Goal: Transaction & Acquisition: Purchase product/service

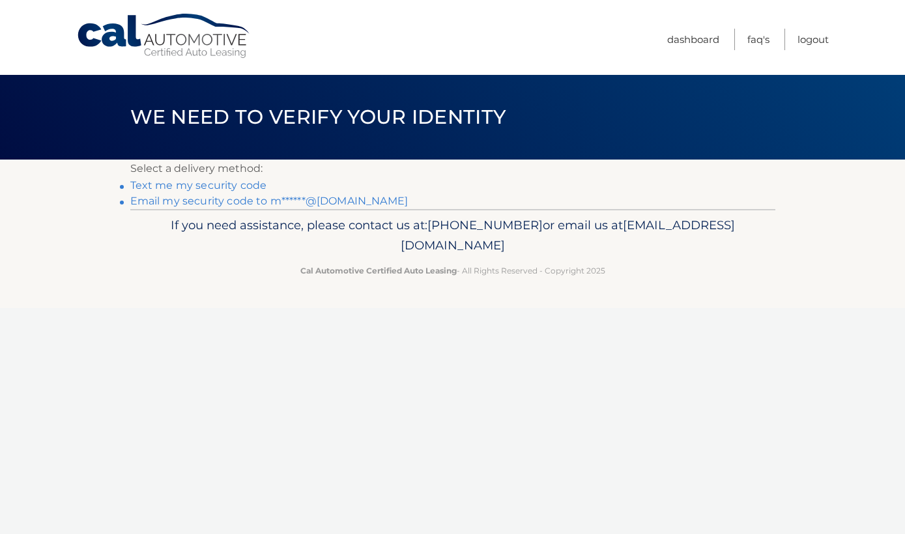
click at [260, 203] on link "Email my security code to m******@gmail.com" at bounding box center [269, 201] width 278 height 12
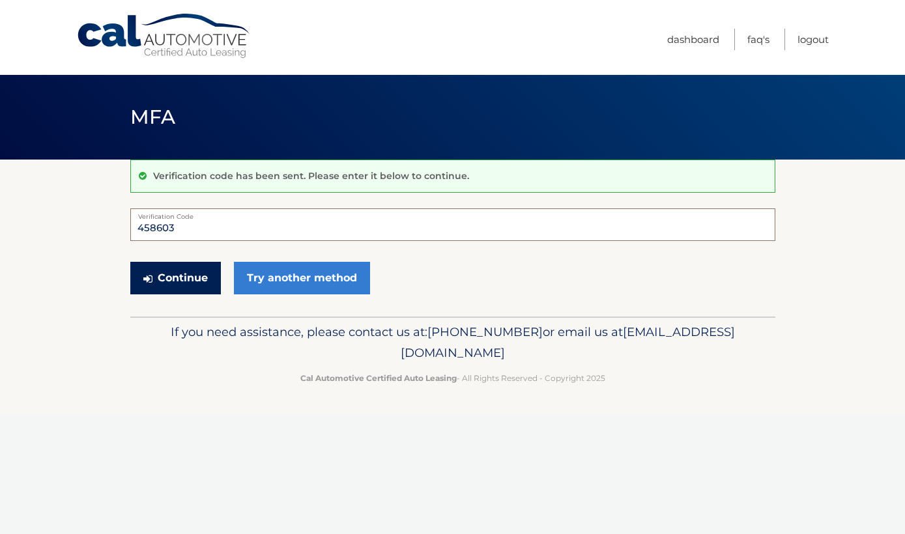
type input "458603"
click at [168, 275] on button "Continue" at bounding box center [175, 278] width 91 height 33
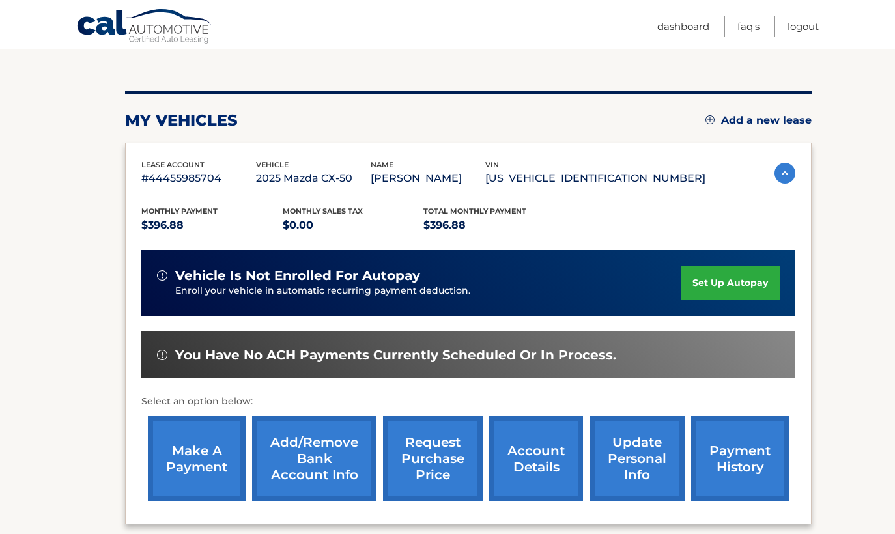
scroll to position [150, 0]
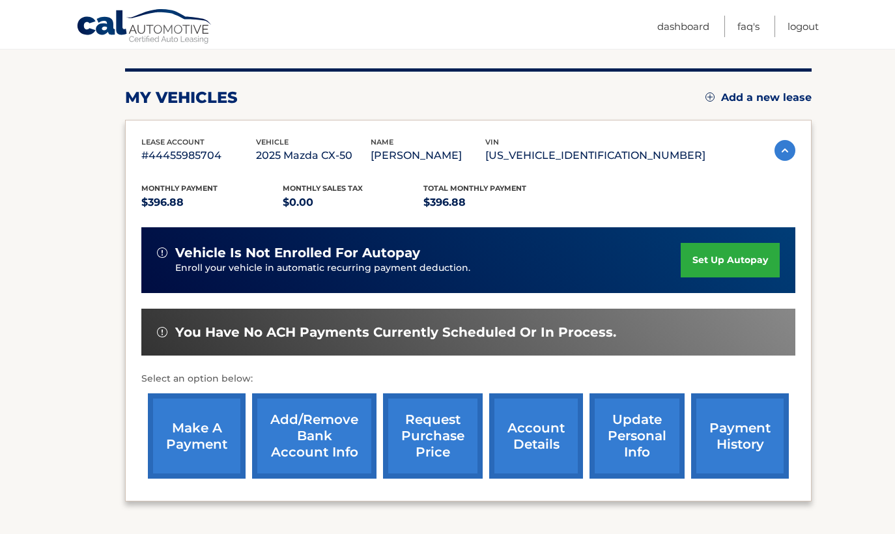
click at [757, 257] on link "set up autopay" at bounding box center [730, 260] width 99 height 35
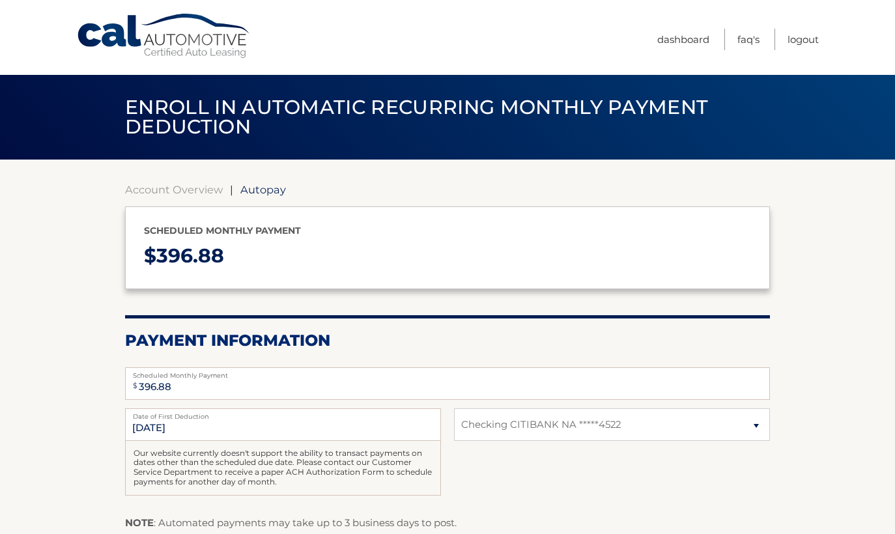
select select "OGIyMDIyZWYtOTc0Yi00MmMxLThlYjQtZDFmMDdjYjA2YzM5"
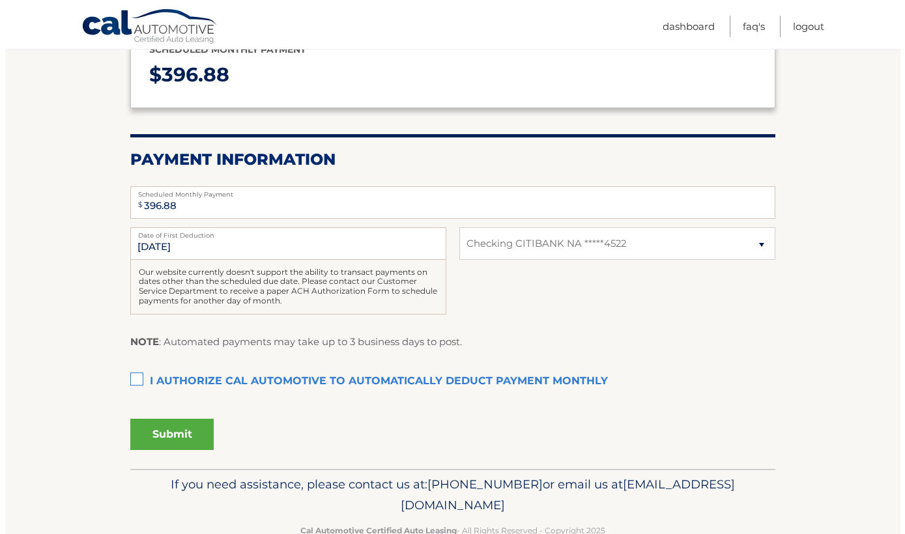
scroll to position [210, 0]
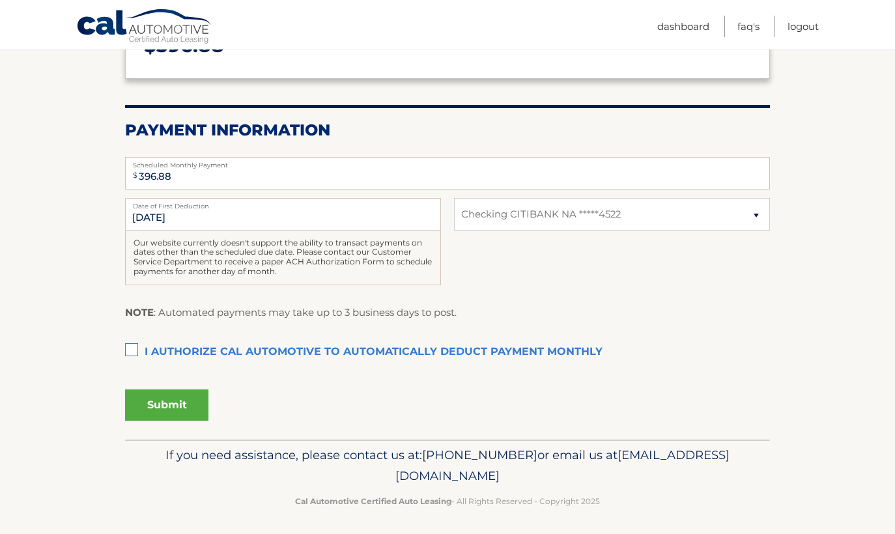
click at [134, 347] on label "I authorize cal automotive to automatically deduct payment monthly This checkbo…" at bounding box center [447, 353] width 645 height 26
click at [0, 0] on input "I authorize cal automotive to automatically deduct payment monthly This checkbo…" at bounding box center [0, 0] width 0 height 0
click at [178, 403] on button "Submit" at bounding box center [166, 405] width 83 height 31
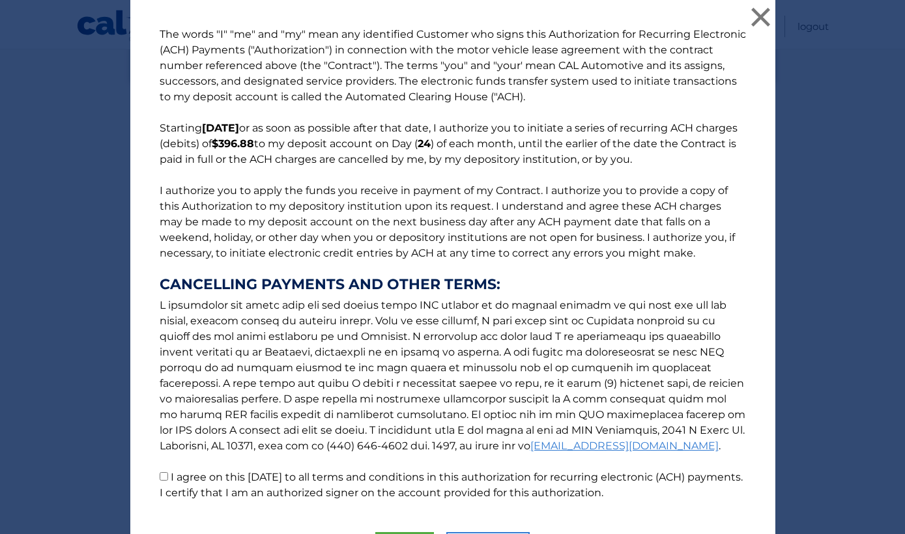
click at [160, 478] on input "I agree on this 10/01/2025 to all terms and conditions in this authorization fo…" at bounding box center [164, 476] width 8 height 8
checkbox input "true"
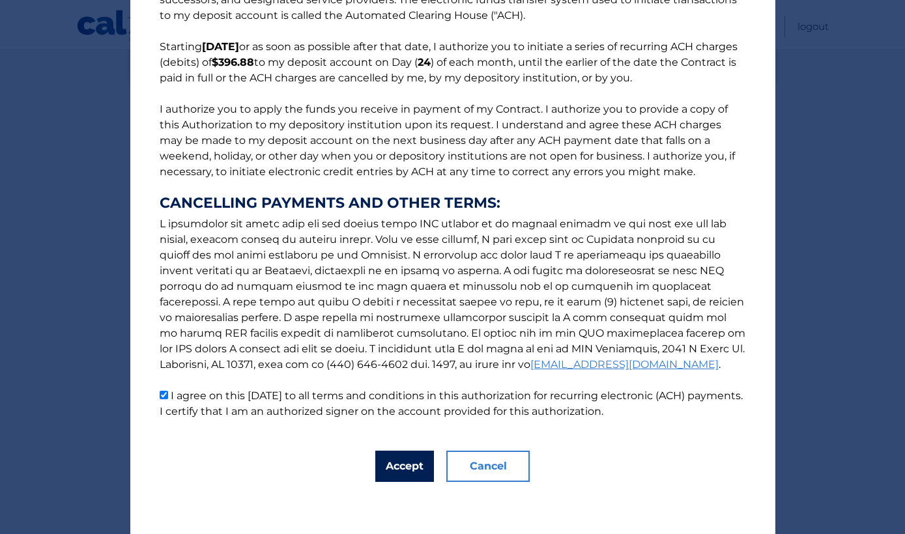
click at [394, 473] on button "Accept" at bounding box center [404, 466] width 59 height 31
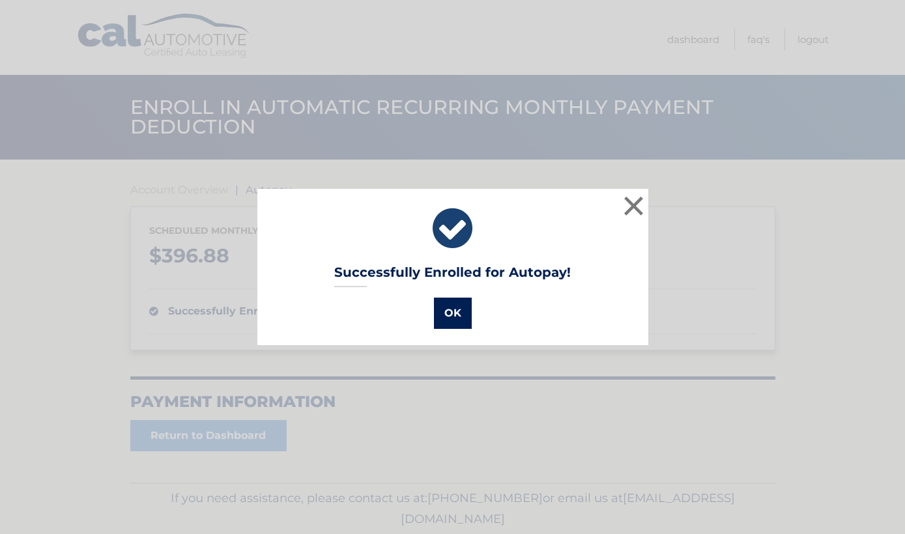
click at [457, 320] on button "OK" at bounding box center [453, 313] width 38 height 31
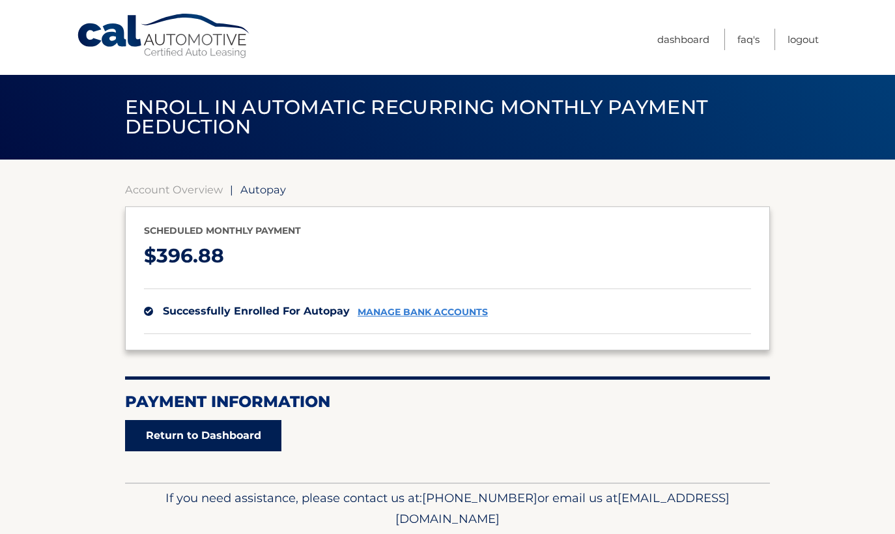
click at [250, 430] on link "Return to Dashboard" at bounding box center [203, 435] width 156 height 31
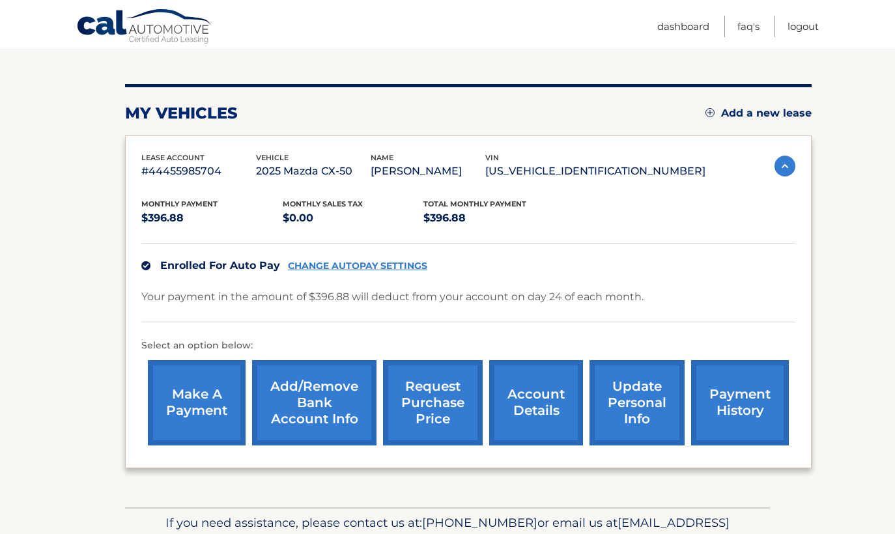
scroll to position [143, 0]
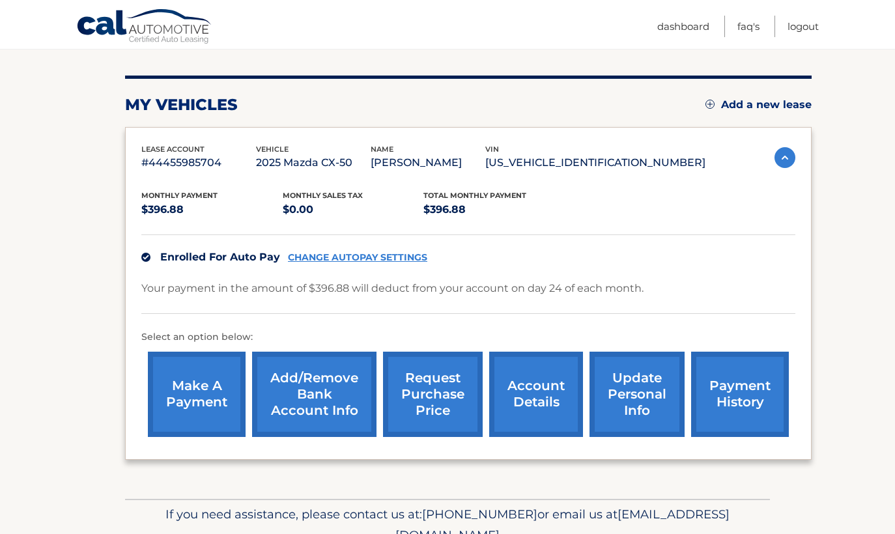
click at [213, 411] on link "make a payment" at bounding box center [197, 394] width 98 height 85
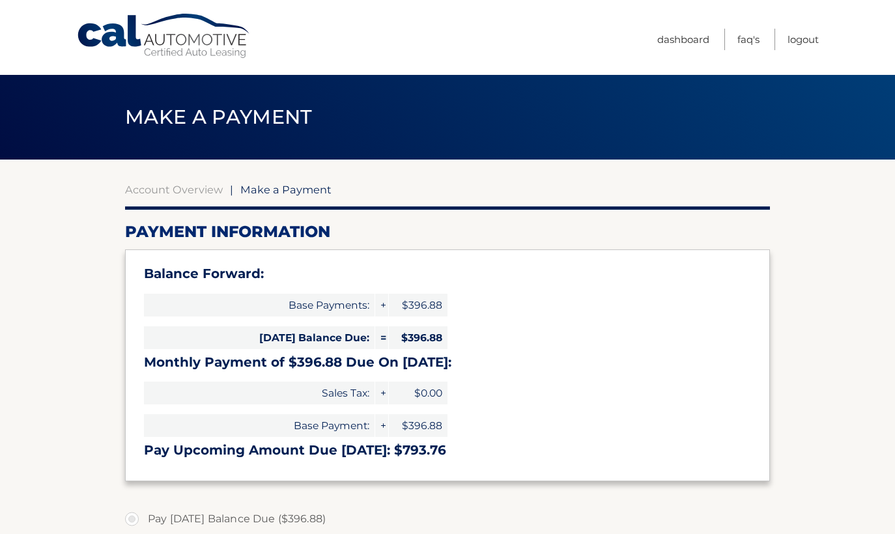
select select "OGIyMDIyZWYtOTc0Yi00MmMxLThlYjQtZDFmMDdjYjA2YzM5"
click at [678, 38] on link "Dashboard" at bounding box center [684, 40] width 52 height 22
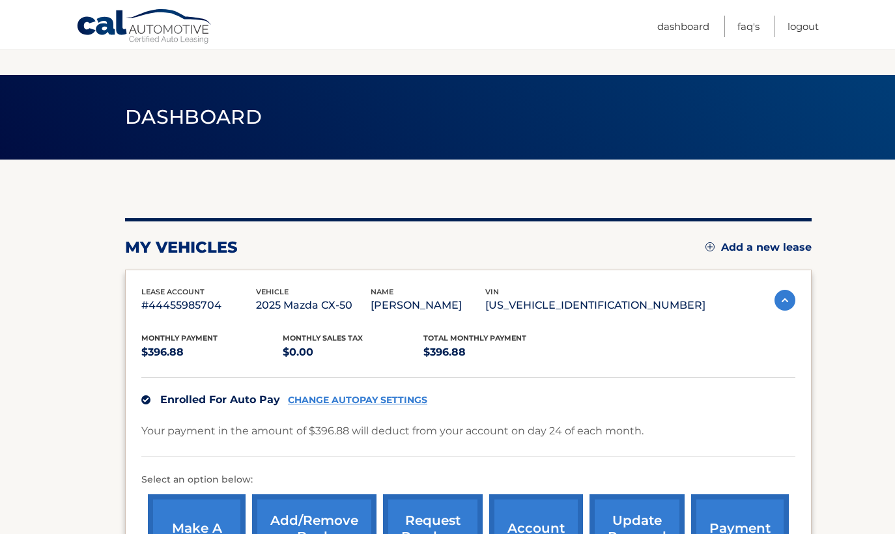
scroll to position [203, 0]
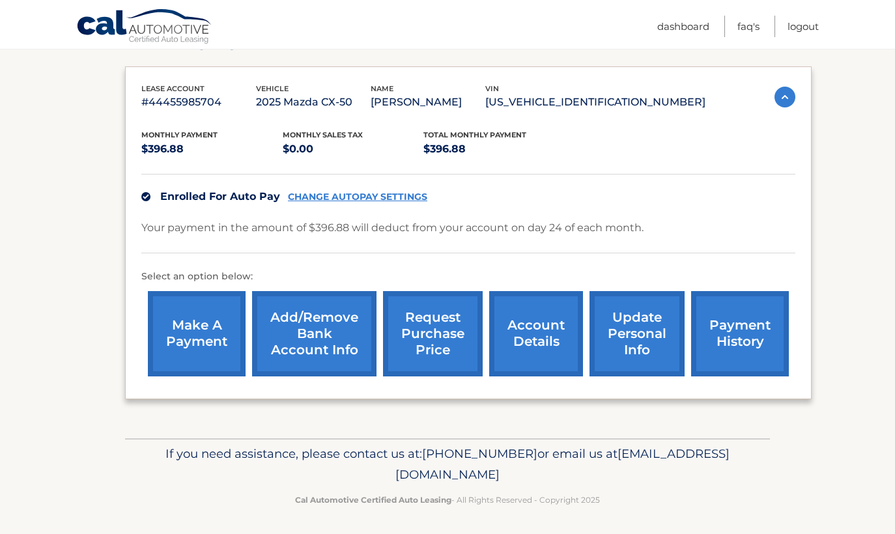
click at [784, 94] on img at bounding box center [785, 97] width 21 height 21
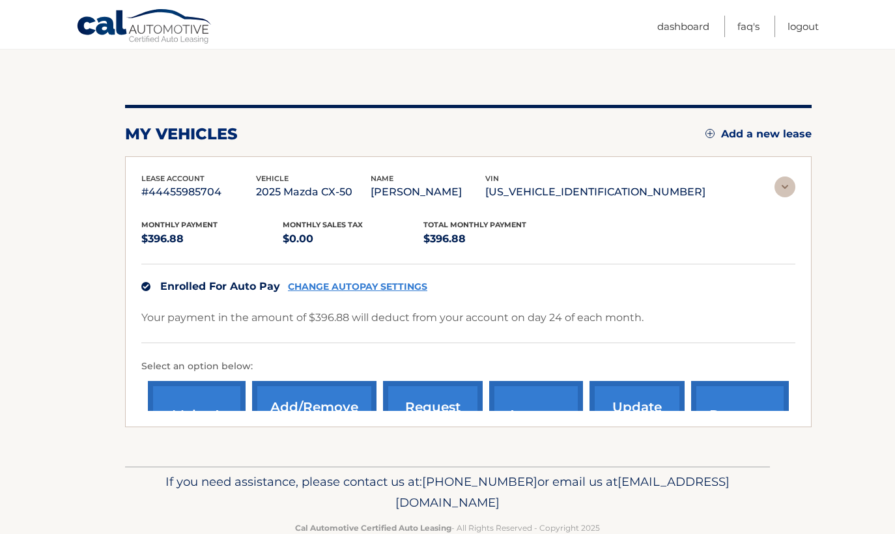
scroll to position [0, 0]
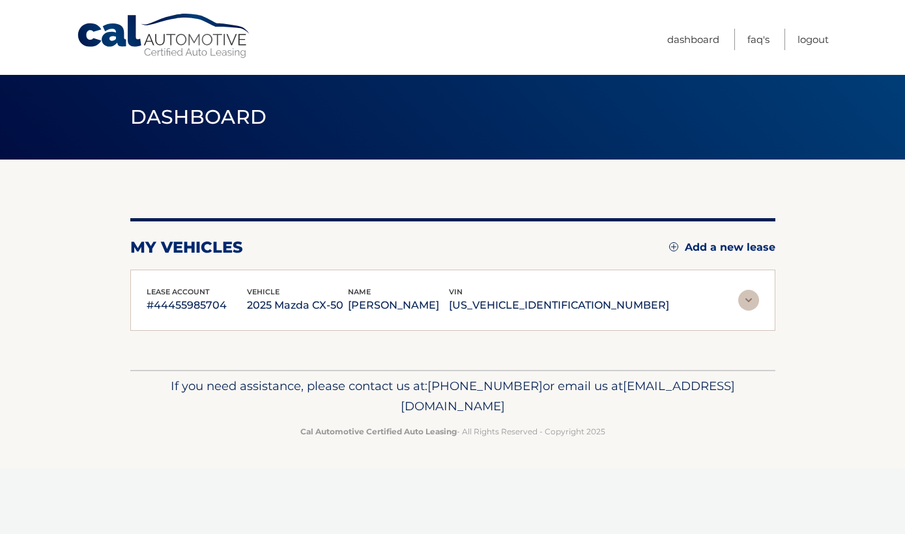
click at [754, 299] on img at bounding box center [748, 300] width 21 height 21
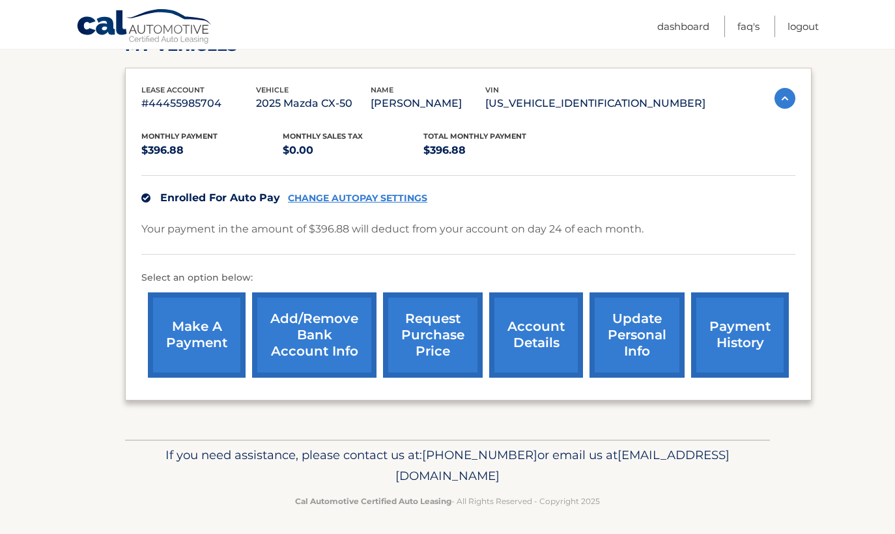
scroll to position [203, 0]
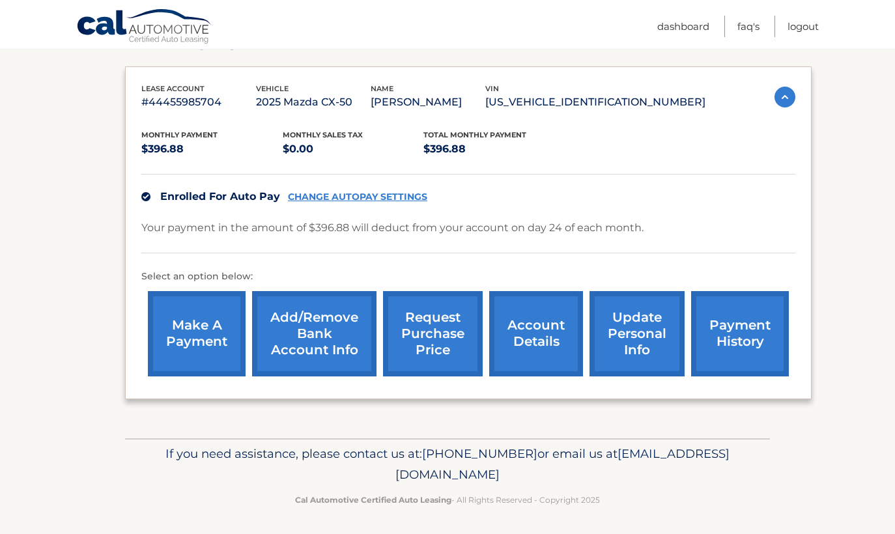
click at [733, 340] on link "payment history" at bounding box center [740, 333] width 98 height 85
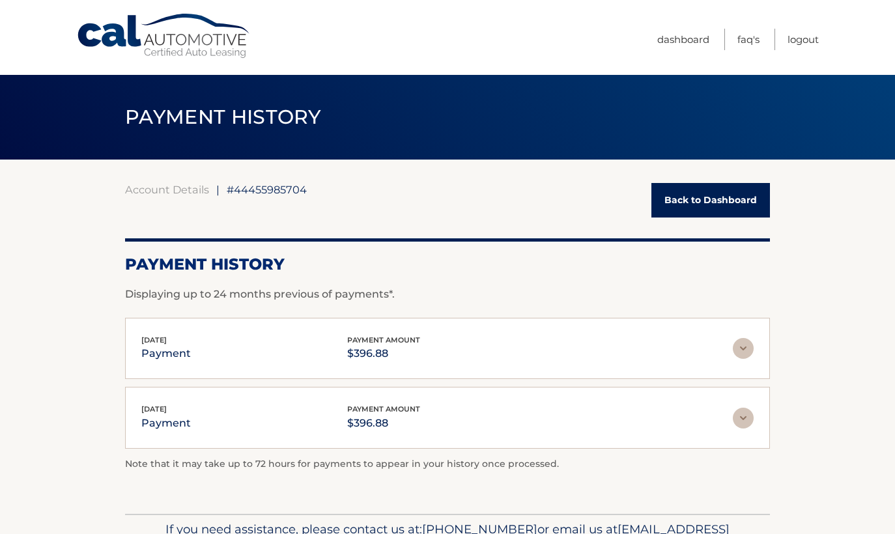
click at [744, 205] on link "Back to Dashboard" at bounding box center [711, 200] width 119 height 35
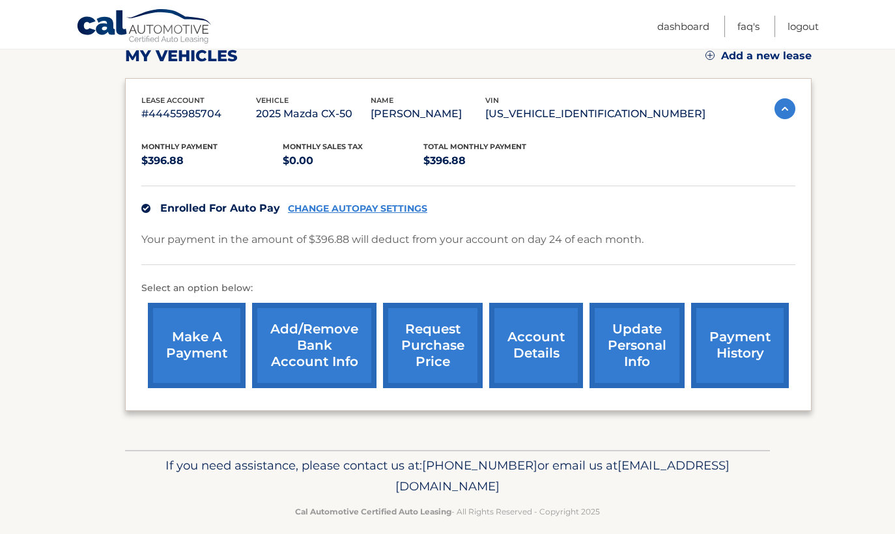
scroll to position [203, 0]
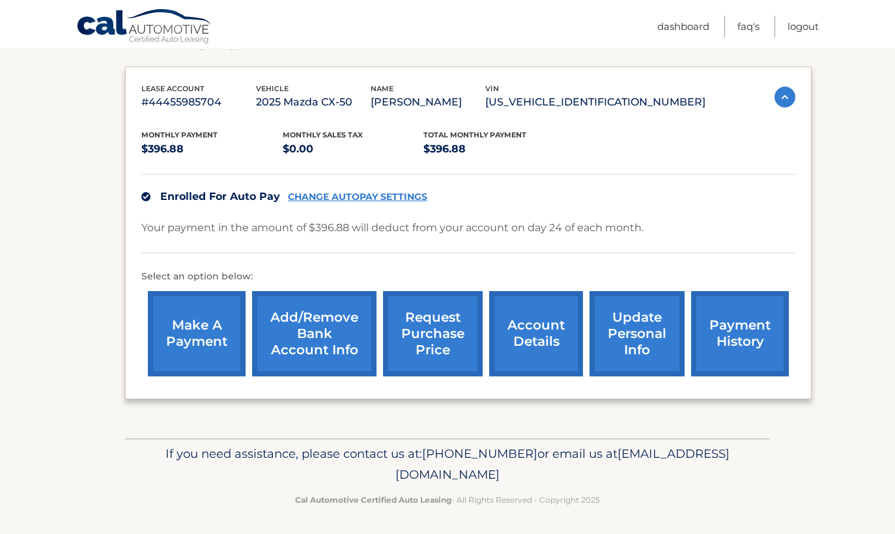
click at [188, 335] on link "make a payment" at bounding box center [197, 333] width 98 height 85
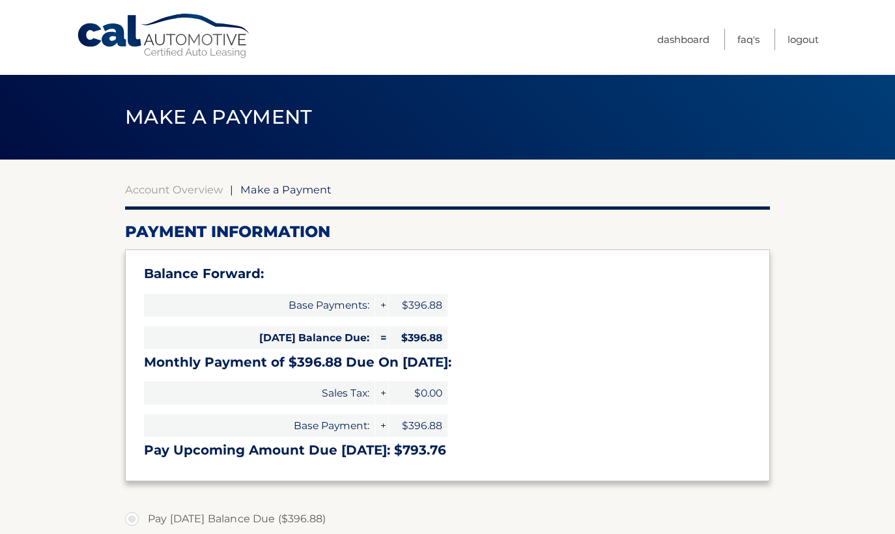
select select "OGIyMDIyZWYtOTc0Yi00MmMxLThlYjQtZDFmMDdjYjA2YzM5"
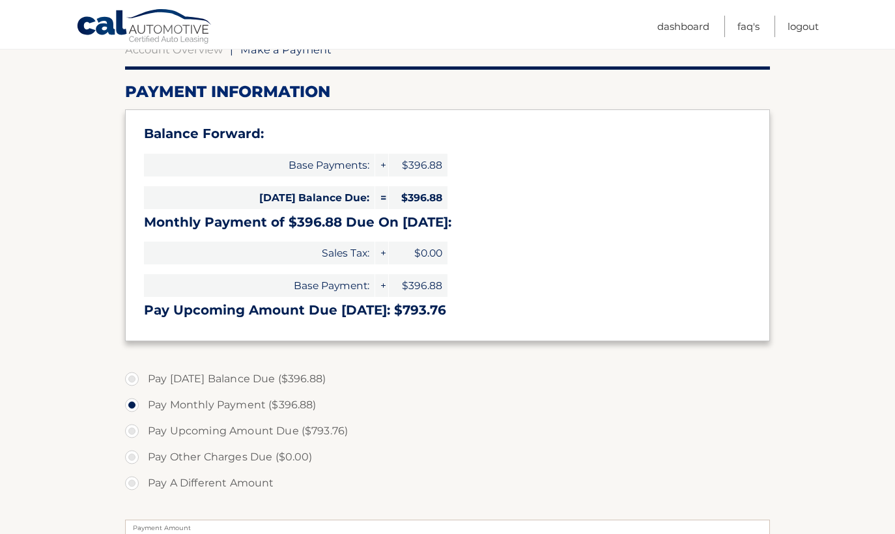
scroll to position [223, 0]
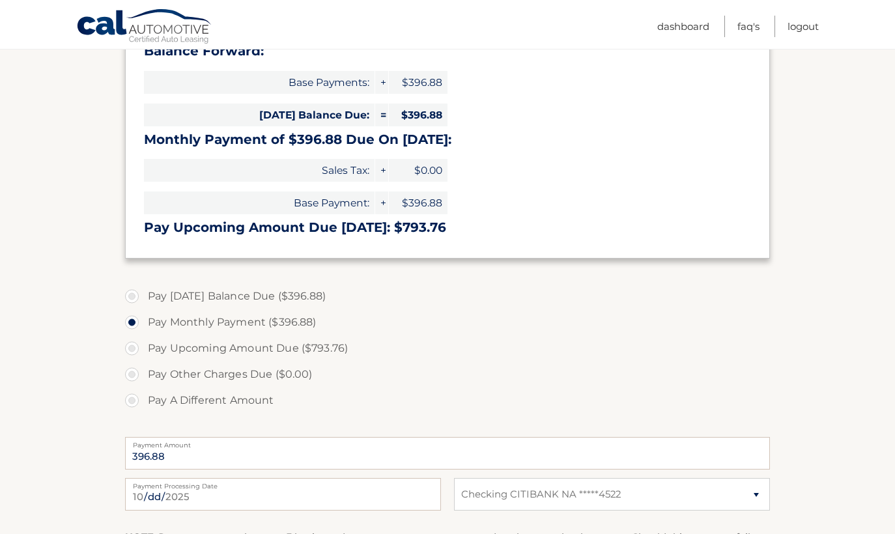
click at [130, 291] on label "Pay Today's Balance Due ($396.88)" at bounding box center [447, 296] width 645 height 26
click at [130, 291] on input "Pay Today's Balance Due ($396.88)" at bounding box center [136, 293] width 13 height 21
radio input "true"
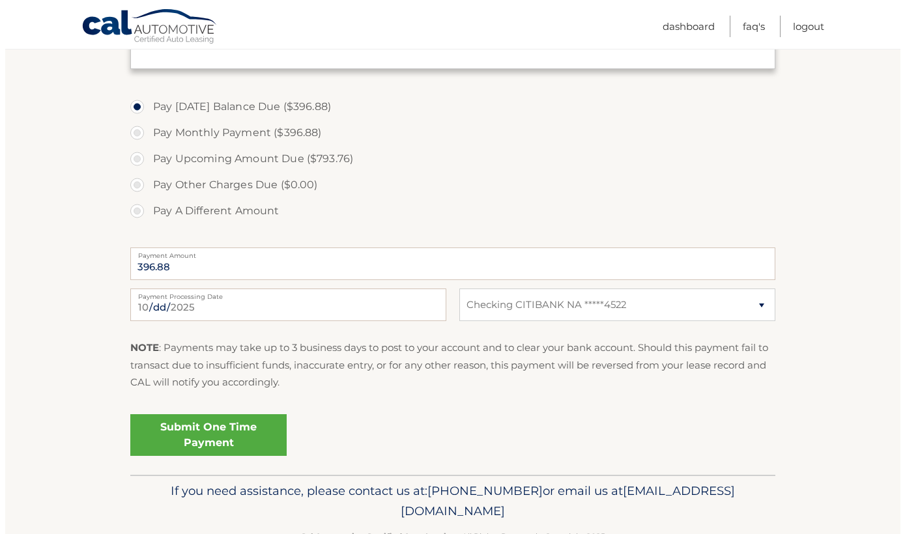
scroll to position [421, 0]
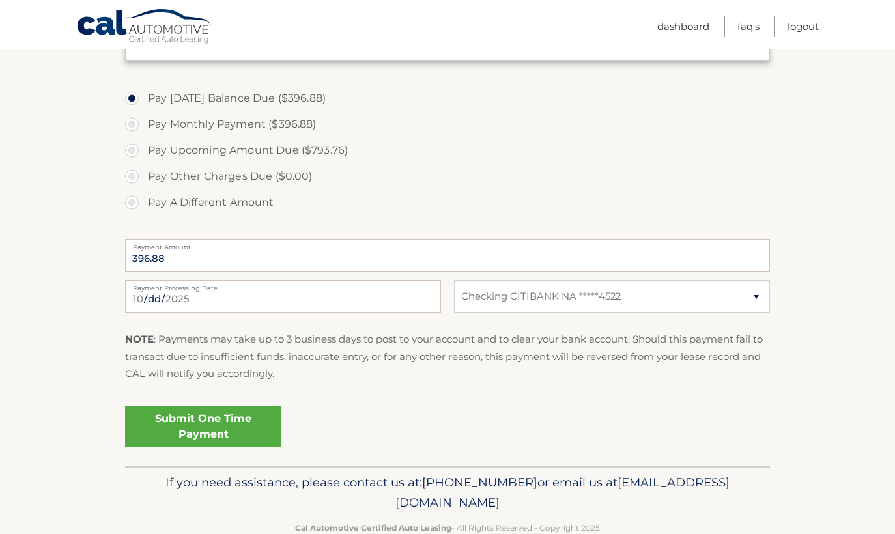
click at [225, 414] on link "Submit One Time Payment" at bounding box center [203, 427] width 156 height 42
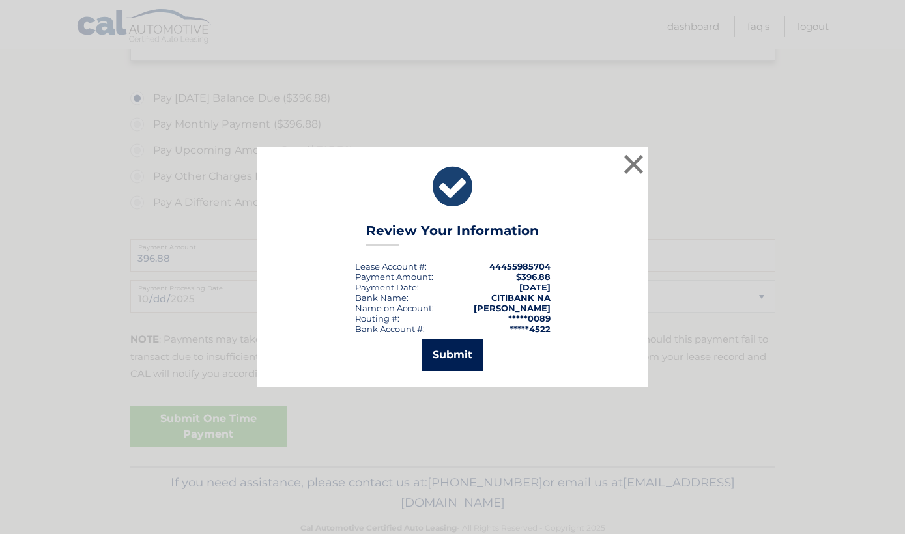
click at [469, 353] on button "Submit" at bounding box center [452, 355] width 61 height 31
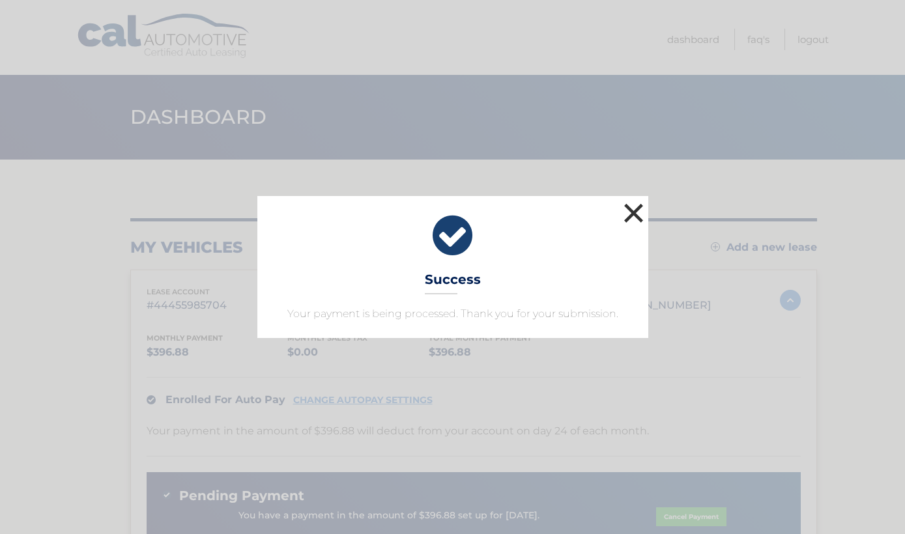
click at [635, 214] on button "×" at bounding box center [634, 213] width 26 height 26
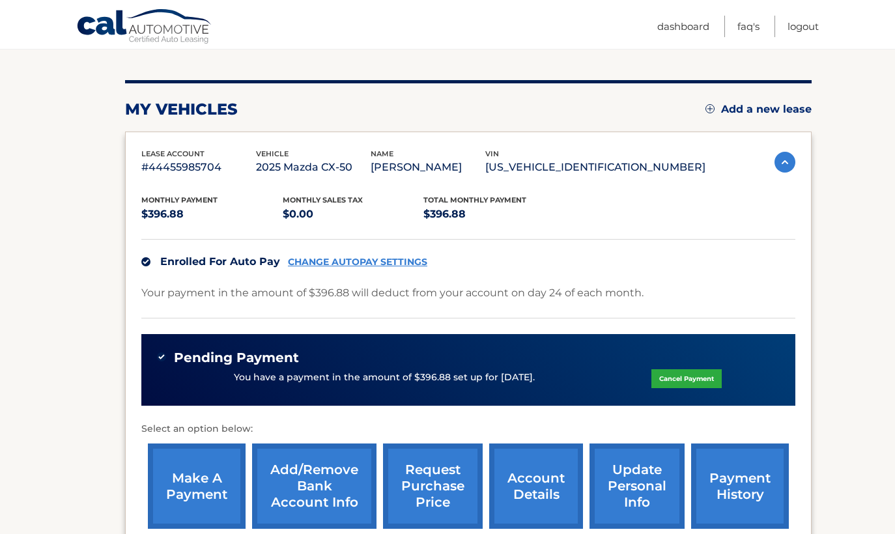
scroll to position [290, 0]
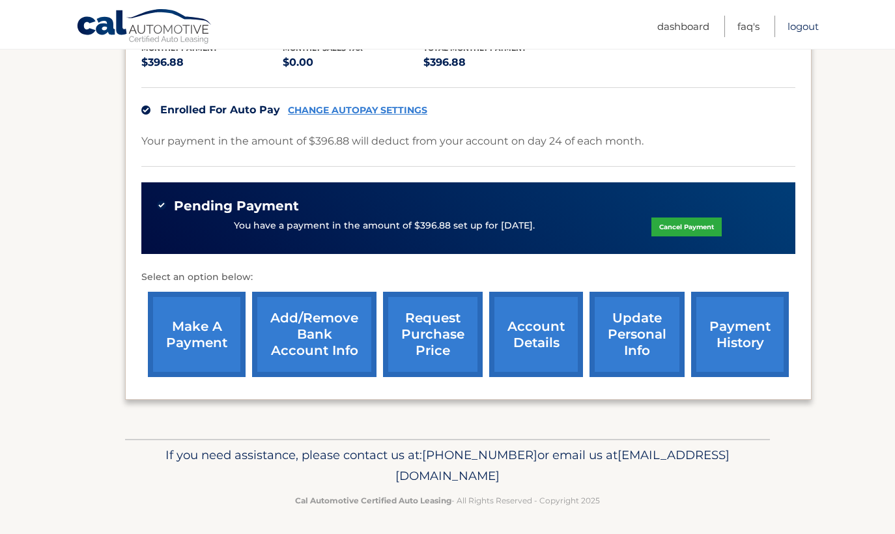
click at [807, 23] on link "Logout" at bounding box center [803, 27] width 31 height 22
